Goal: Information Seeking & Learning: Find specific fact

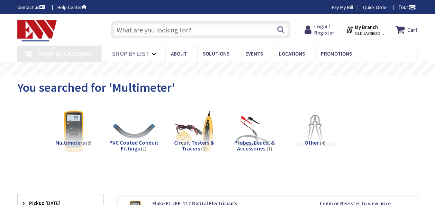
type input "Boston Post Rd, [GEOGRAPHIC_DATA], [GEOGRAPHIC_DATA]"
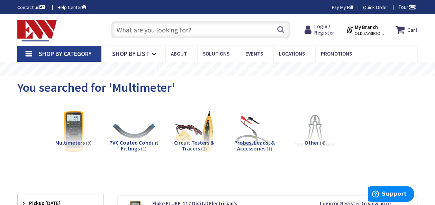
click at [191, 29] on input "text" at bounding box center [200, 29] width 179 height 17
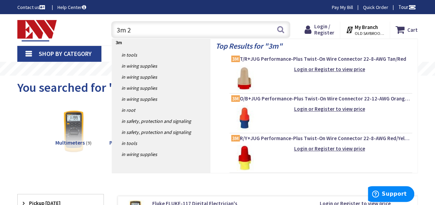
type input "3m 22"
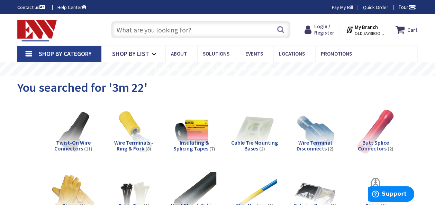
click at [166, 31] on input "text" at bounding box center [200, 29] width 179 height 17
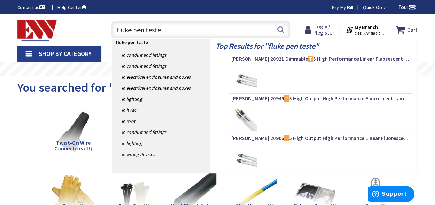
type input "fluke pen tester"
